Goal: Task Accomplishment & Management: Manage account settings

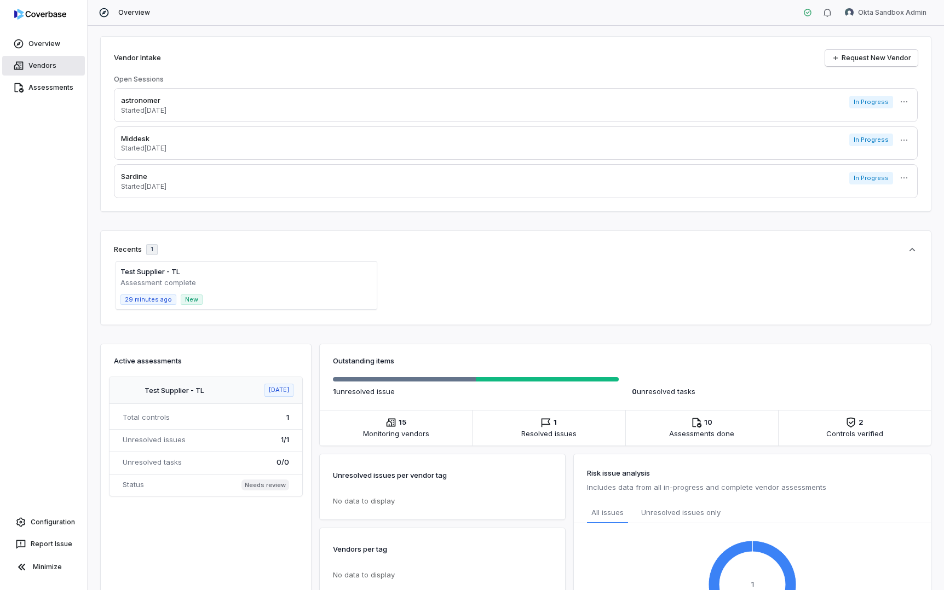
click at [41, 70] on link "Vendors" at bounding box center [43, 66] width 83 height 20
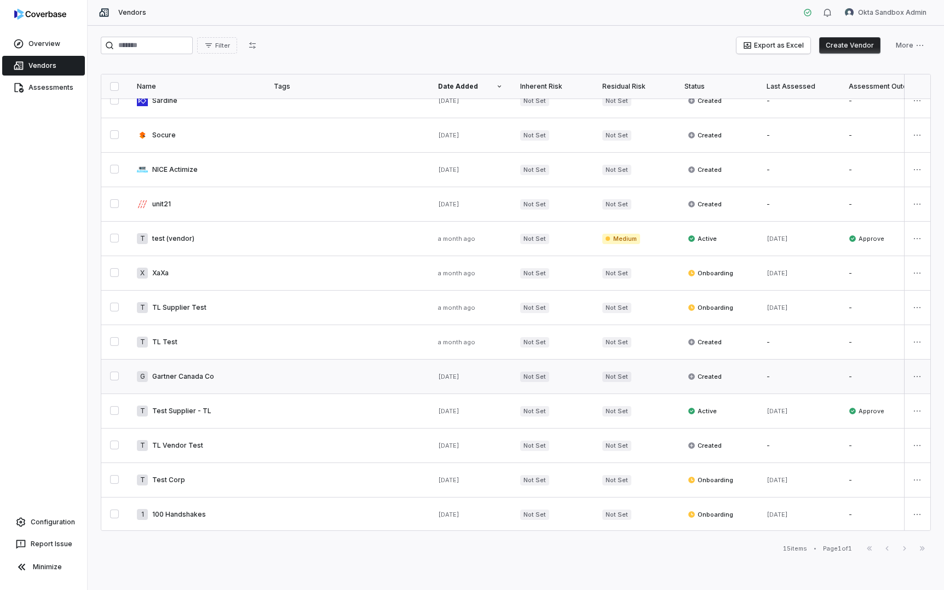
scroll to position [9, 0]
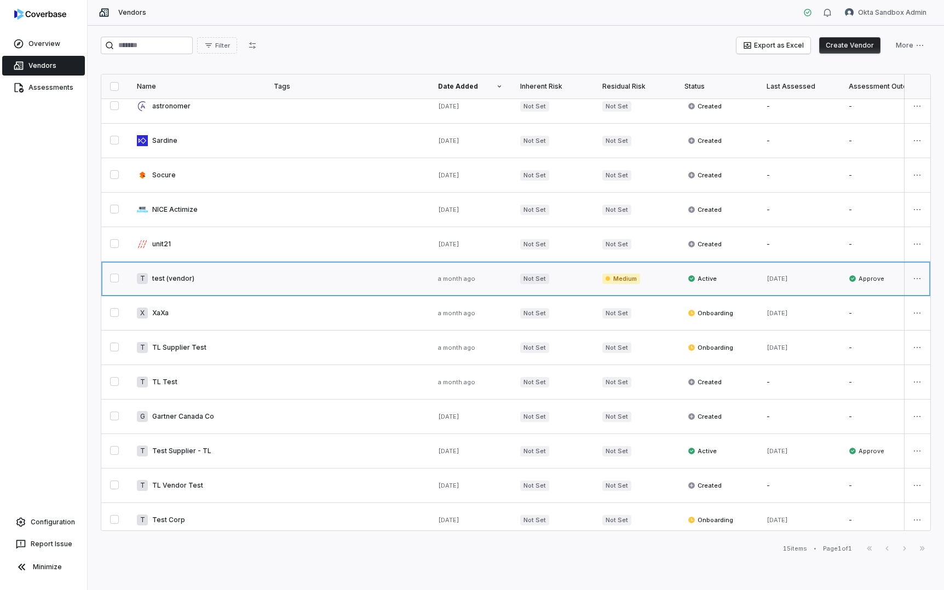
click at [162, 285] on link at bounding box center [196, 279] width 137 height 34
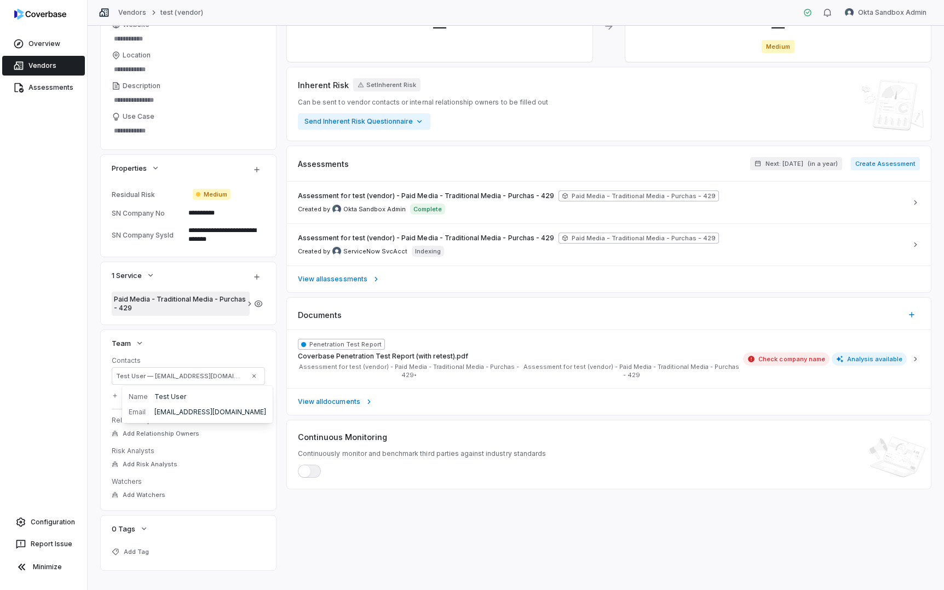
scroll to position [112, 0]
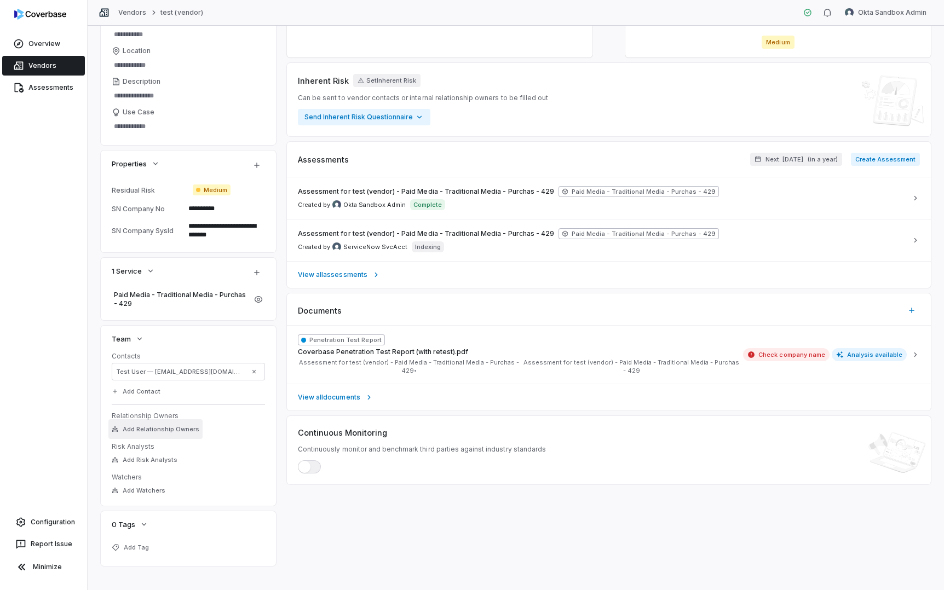
click at [168, 433] on button "Add Relationship Owners" at bounding box center [155, 429] width 94 height 20
click at [233, 416] on dt "Relationship Owners" at bounding box center [188, 416] width 153 height 9
click at [172, 463] on span "Add Risk Analysts" at bounding box center [150, 460] width 55 height 8
click at [226, 450] on dt "Risk Analysts" at bounding box center [188, 446] width 153 height 9
type textarea "*"
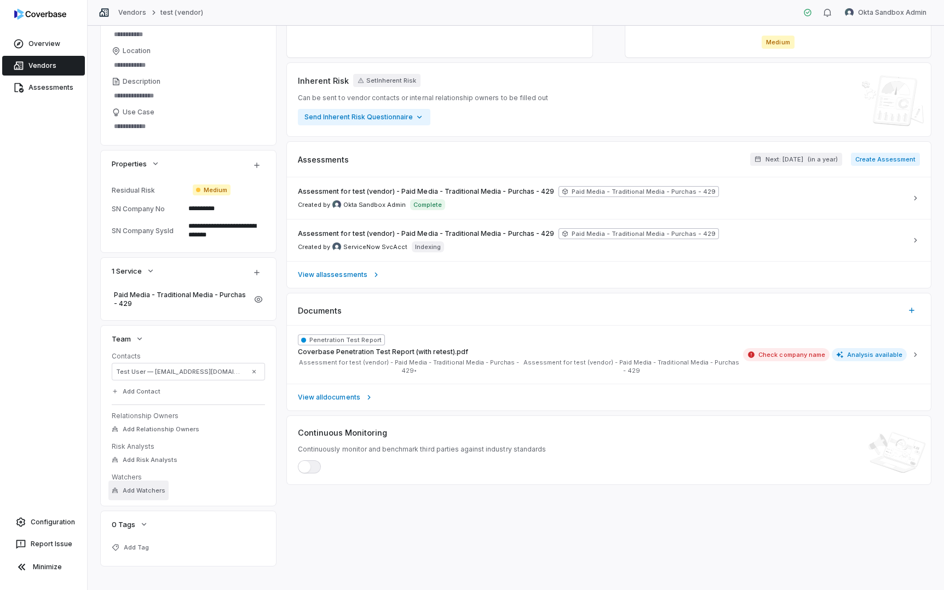
click at [158, 488] on span "Add Watchers" at bounding box center [144, 491] width 43 height 8
type input "*"
click at [249, 410] on dl "Contacts Test User — Test.User1234@okta.com Add Contact Relationship Owners Add…" at bounding box center [188, 424] width 153 height 145
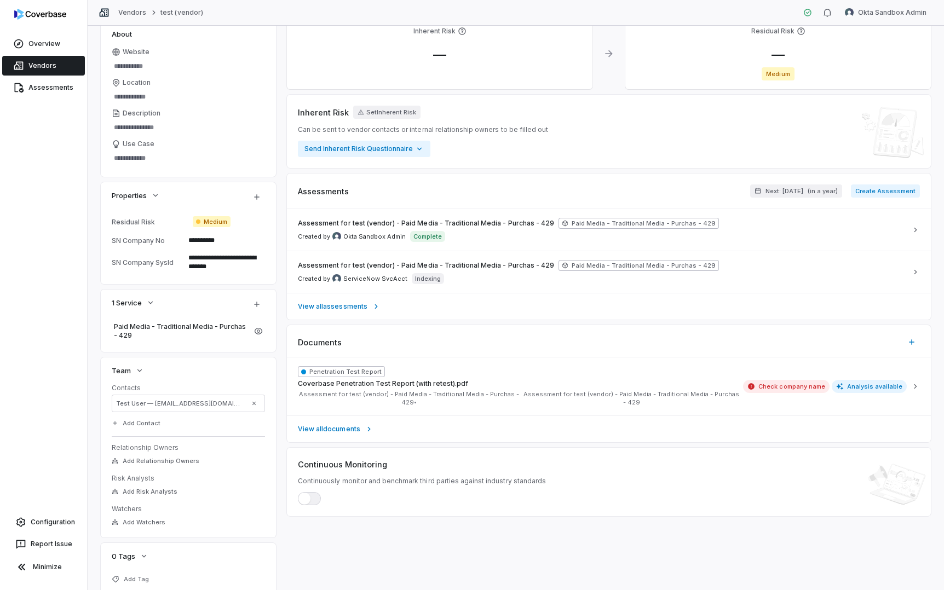
scroll to position [0, 0]
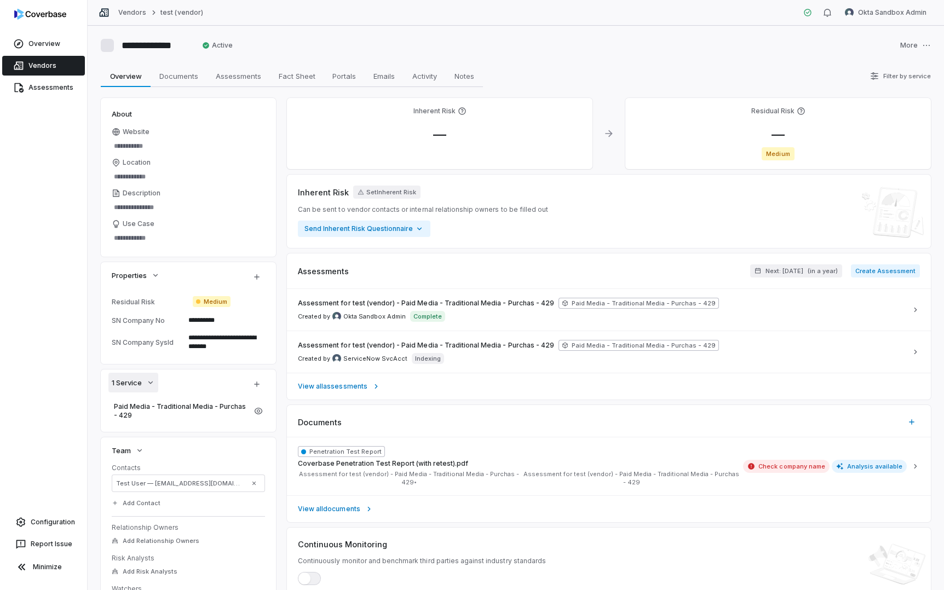
click at [149, 384] on icon "button" at bounding box center [150, 382] width 9 height 9
click at [174, 408] on span "Paid Media - Traditional Media - Purchas - 429" at bounding box center [181, 411] width 134 height 18
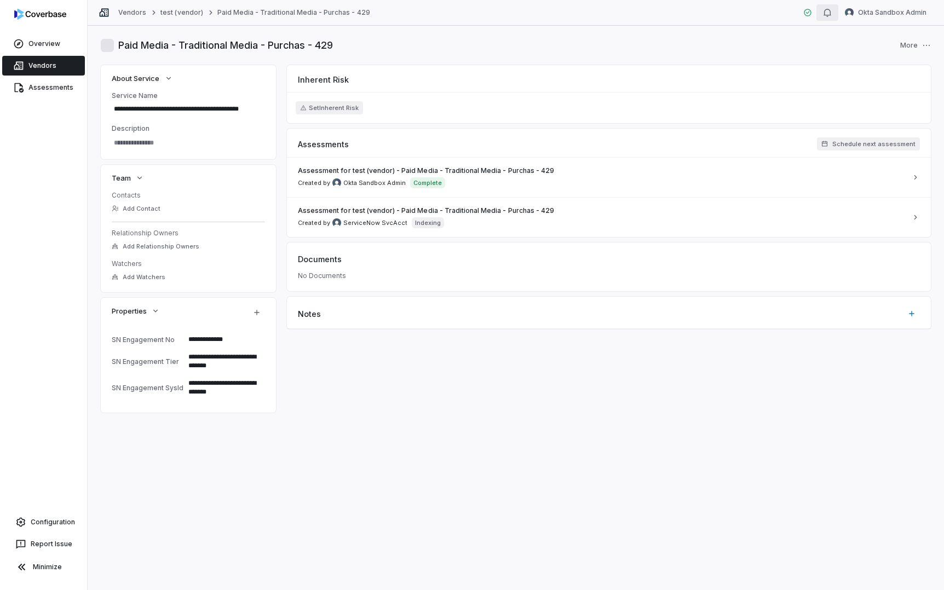
type textarea "*"
click at [892, 10] on html "**********" at bounding box center [472, 295] width 944 height 590
click at [876, 104] on div "Log out" at bounding box center [887, 101] width 84 height 18
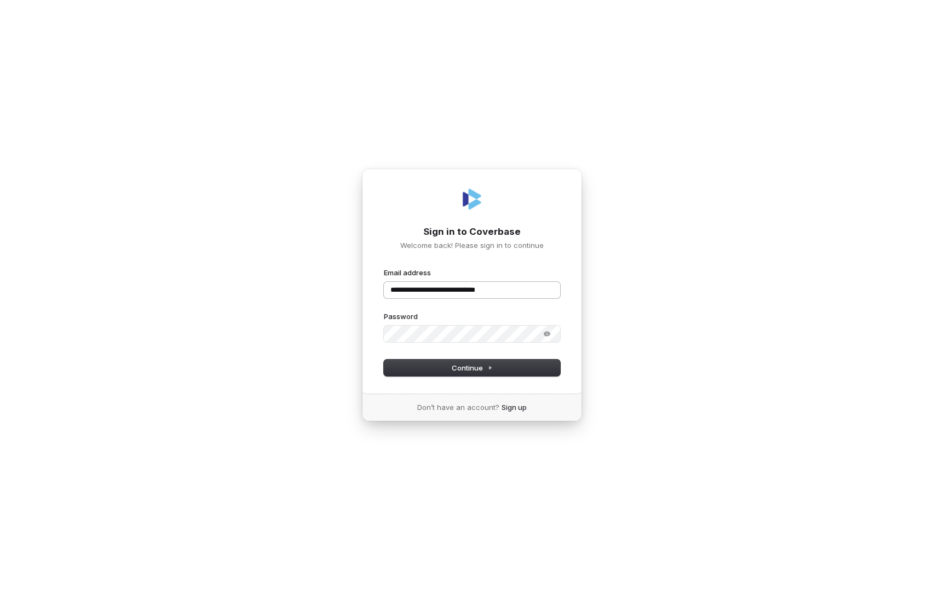
click at [522, 288] on input "**********" at bounding box center [472, 290] width 176 height 16
click at [486, 367] on span "Continue" at bounding box center [472, 368] width 41 height 10
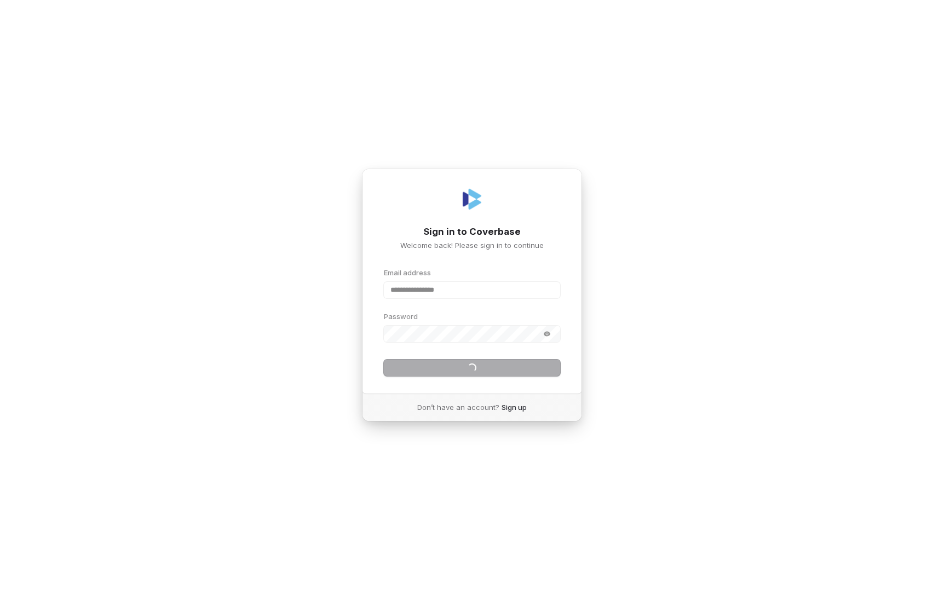
type input "**********"
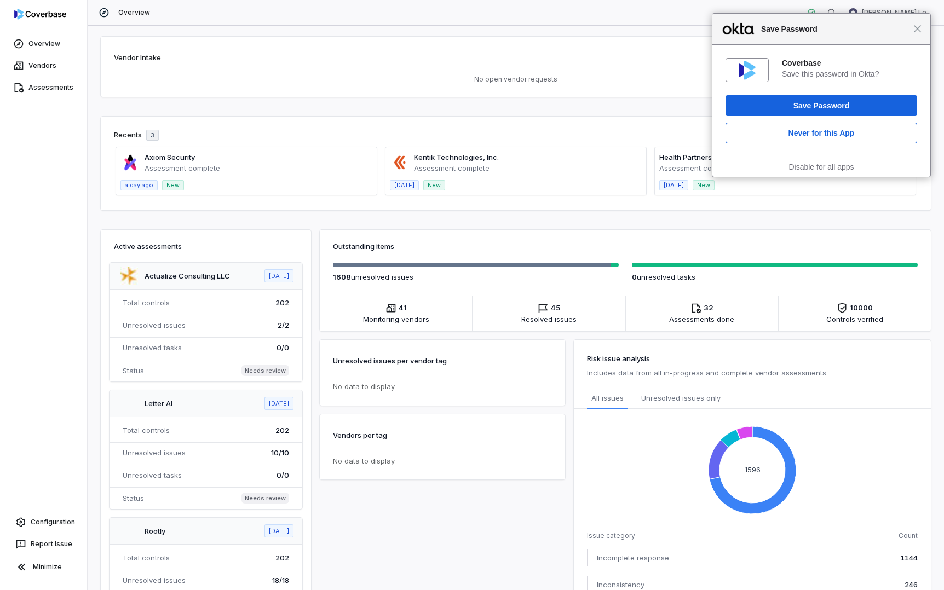
click at [918, 33] on div "Close Save Password" at bounding box center [821, 29] width 218 height 31
click at [917, 28] on span "Close" at bounding box center [917, 29] width 8 height 8
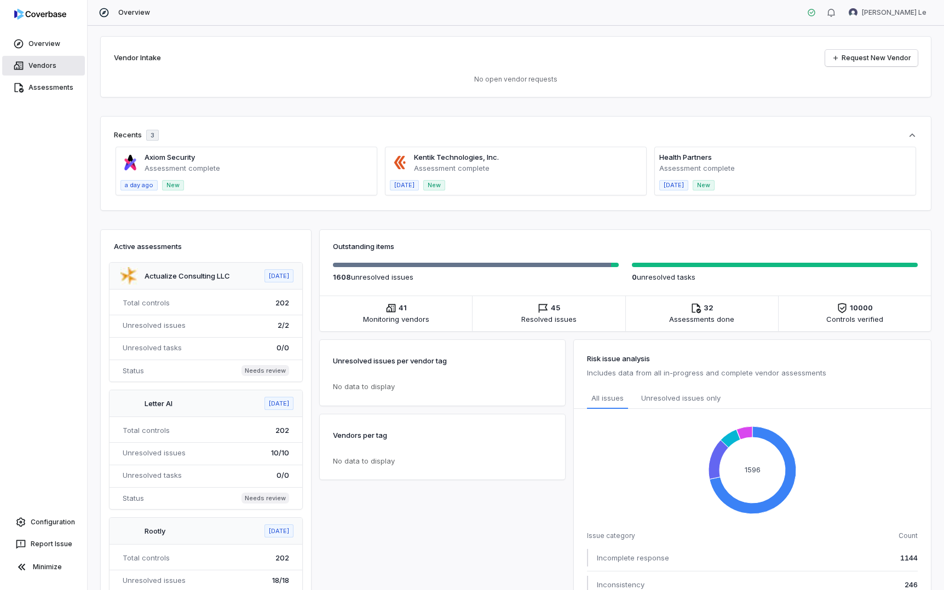
click at [41, 65] on link "Vendors" at bounding box center [43, 66] width 83 height 20
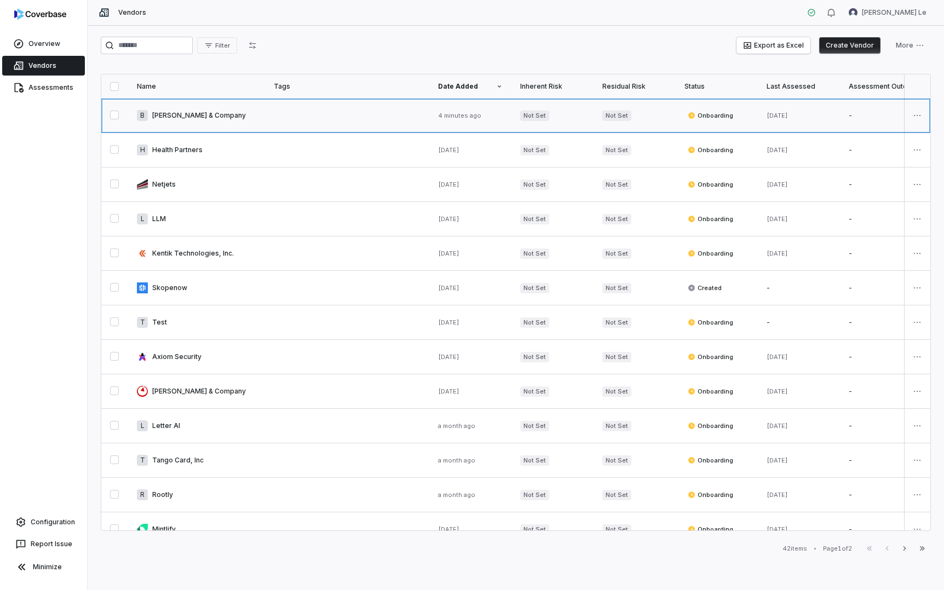
click at [186, 117] on link at bounding box center [196, 116] width 137 height 34
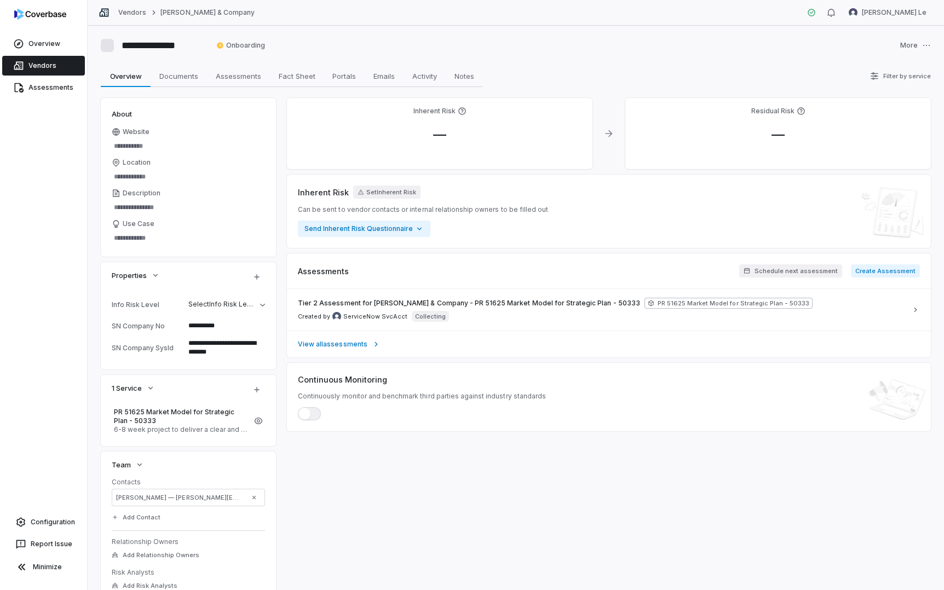
type textarea "*"
